Goal: Obtain resource: Download file/media

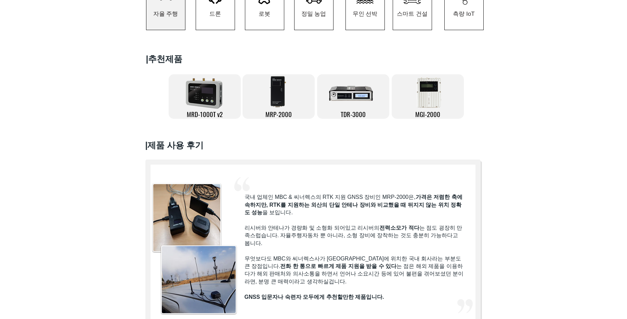
scroll to position [205, 0]
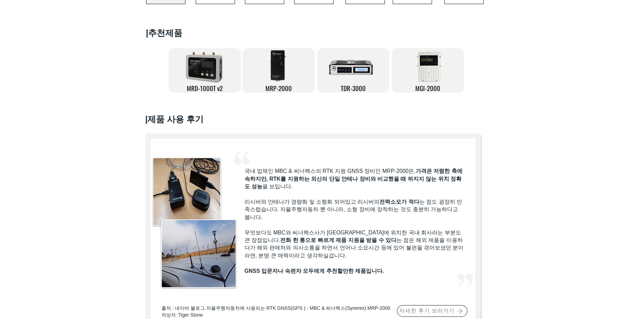
click at [432, 80] on img at bounding box center [428, 67] width 31 height 34
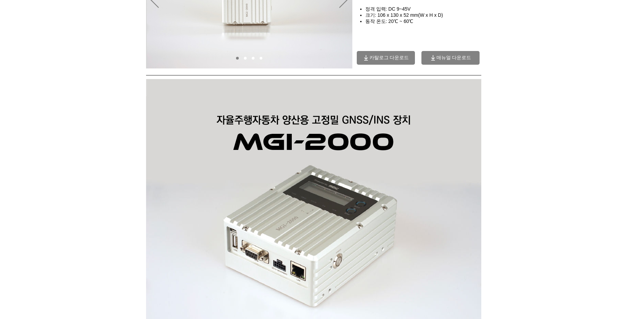
scroll to position [123, 0]
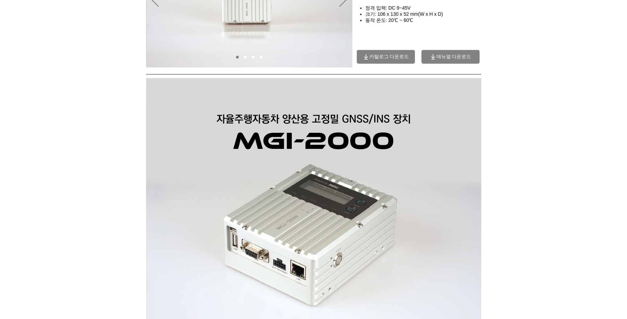
click at [440, 60] on span "매뉴얼 다운로드" at bounding box center [453, 57] width 35 height 6
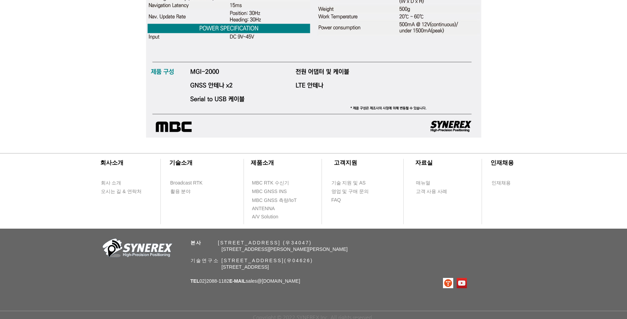
scroll to position [2252, 0]
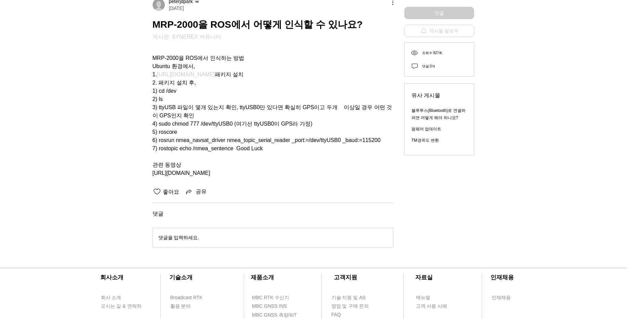
scroll to position [160, 0]
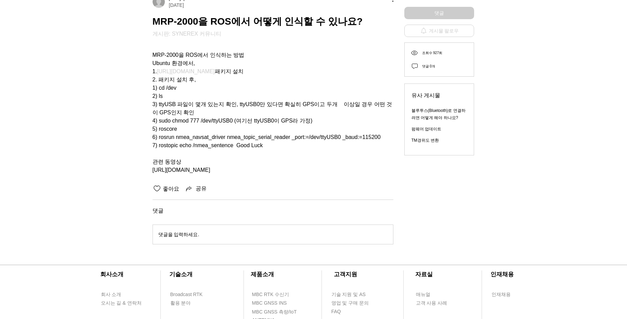
click at [215, 68] on span "http://wiki.ros.org/nmea_navsat_driver" at bounding box center [186, 71] width 58 height 6
drag, startPoint x: 205, startPoint y: 71, endPoint x: 204, endPoint y: 68, distance: 3.5
click at [204, 68] on div "MRP-2000을 ROS에서 인식하는 방법 Ubuntu 환경에서, 1. http://wiki.ros.org/nmea_navsat_driver …" at bounding box center [272, 108] width 241 height 131
copy span "nmea_navsat_driver 패키지 설치"
click at [236, 149] on span "main content" at bounding box center [272, 153] width 241 height 8
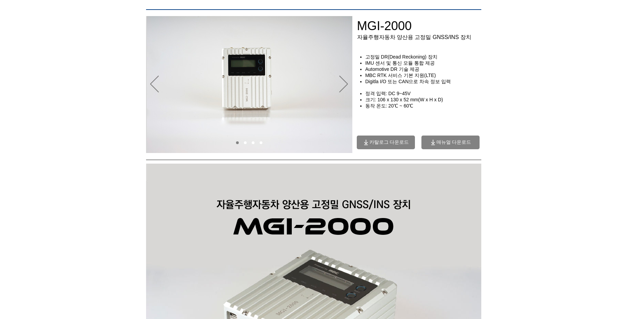
scroll to position [41, 0]
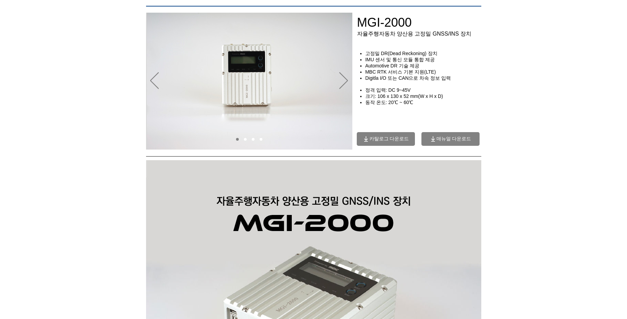
click at [382, 141] on span "카탈로그 다운로드" at bounding box center [389, 139] width 40 height 6
